Goal: Transaction & Acquisition: Purchase product/service

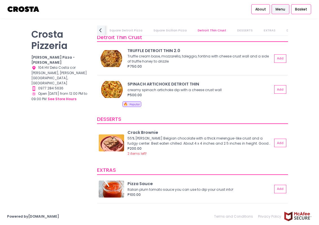
scroll to position [999, 0]
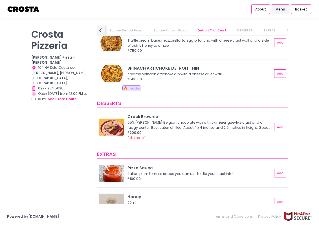
click at [116, 119] on img at bounding box center [111, 126] width 25 height 17
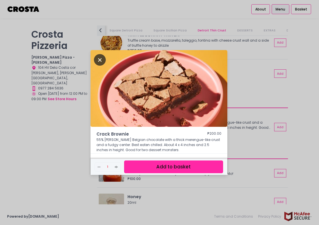
click at [104, 55] on icon "Close" at bounding box center [100, 60] width 12 height 12
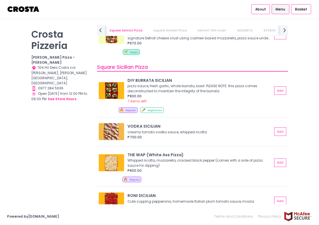
scroll to position [0, 171]
click at [284, 8] on span "Menu" at bounding box center [281, 9] width 10 height 5
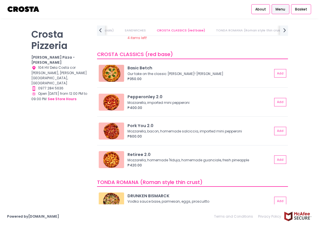
click at [232, 27] on link "TONDA ROMANA (Roman style thin crust)" at bounding box center [249, 30] width 77 height 10
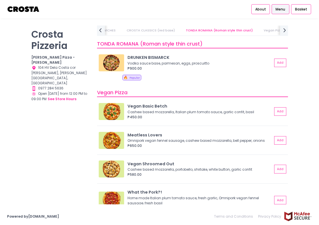
click at [259, 31] on link "Vegan Pizza" at bounding box center [274, 30] width 30 height 10
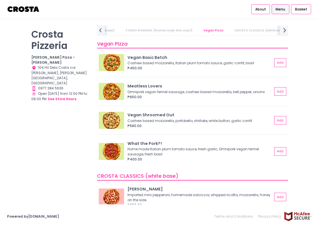
click at [282, 31] on icon "next Created with Sketch." at bounding box center [284, 30] width 7 height 7
click at [234, 30] on link "DESSERTS" at bounding box center [239, 30] width 26 height 10
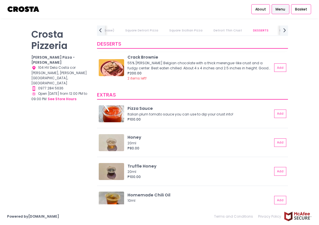
click at [142, 72] on div "₱200.00" at bounding box center [200, 73] width 145 height 5
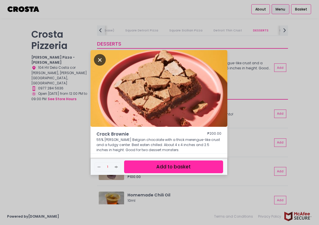
click at [99, 55] on icon "Close" at bounding box center [100, 60] width 12 height 12
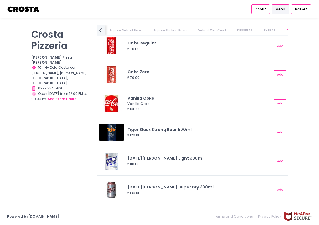
click at [25, 12] on img at bounding box center [23, 9] width 33 height 10
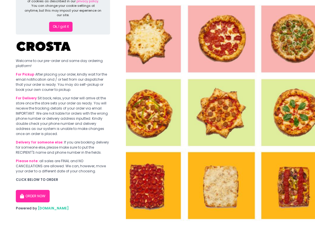
click at [34, 197] on button "ORDER NOW" at bounding box center [33, 195] width 34 height 12
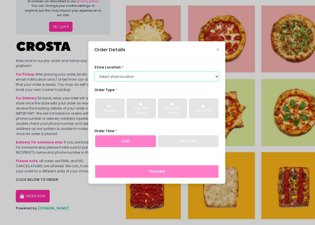
select select "5fabb2e53664a8677beaeb89"
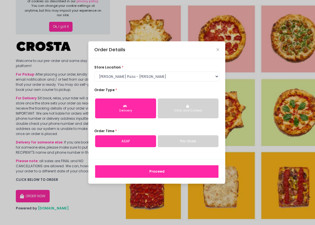
click at [179, 101] on button "Click and Collect" at bounding box center [188, 108] width 61 height 20
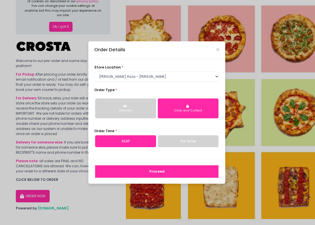
click at [168, 170] on button "Proceed" at bounding box center [156, 171] width 123 height 12
